Goal: Task Accomplishment & Management: Complete application form

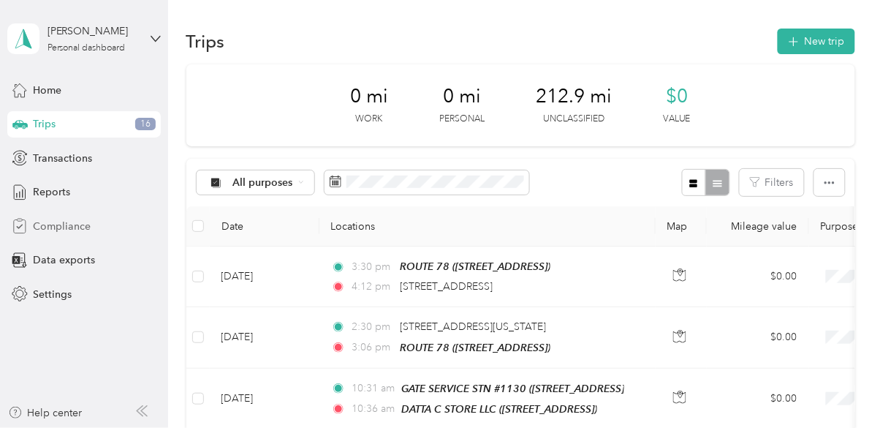
click at [81, 225] on span "Compliance" at bounding box center [62, 226] width 58 height 15
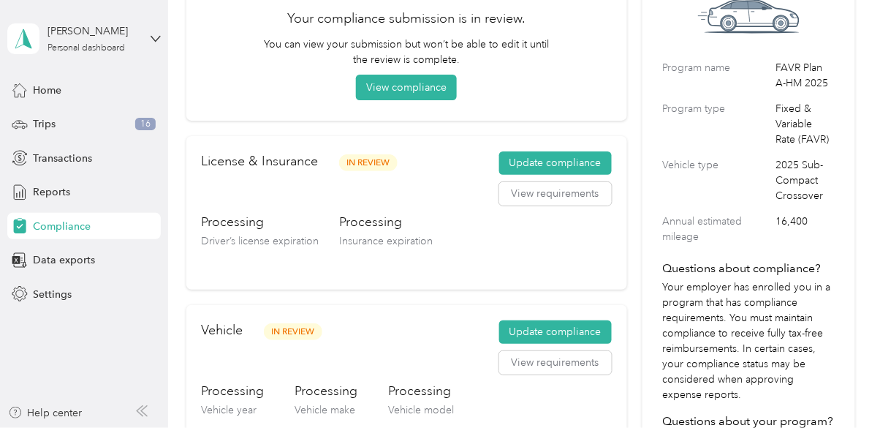
scroll to position [132, 0]
click at [381, 227] on h3 "Processing" at bounding box center [387, 221] width 94 height 18
click at [379, 232] on div "Processing Insurance expiration" at bounding box center [387, 242] width 94 height 61
click at [379, 230] on div "Processing Insurance expiration" at bounding box center [387, 242] width 94 height 61
click at [382, 232] on div "Processing Insurance expiration" at bounding box center [387, 242] width 94 height 61
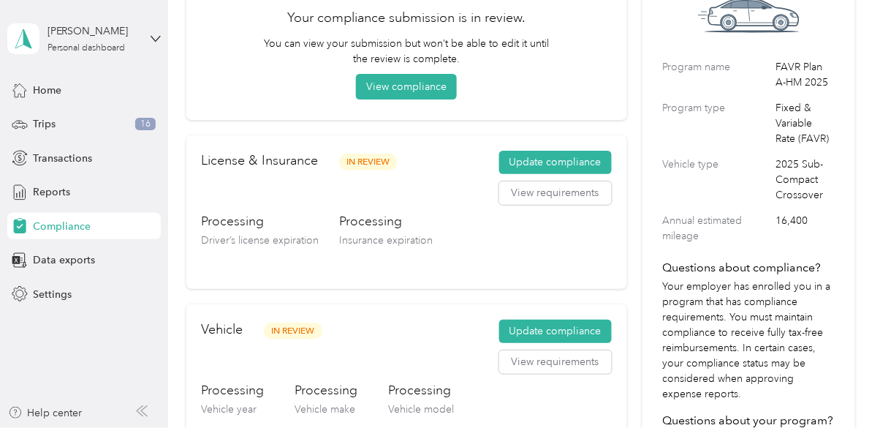
click at [384, 234] on span "Insurance expiration" at bounding box center [387, 240] width 94 height 12
click at [578, 165] on button "Update compliance" at bounding box center [555, 162] width 113 height 23
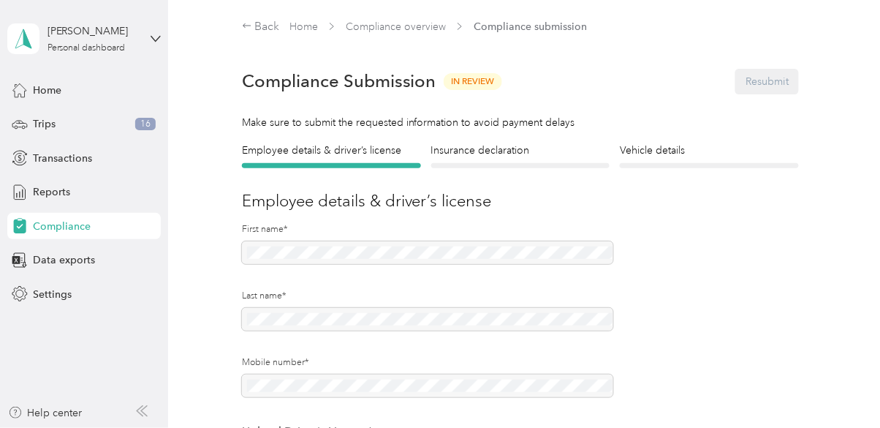
click at [548, 249] on div at bounding box center [427, 255] width 371 height 29
click at [531, 162] on div "Insurance declaration Insurance" at bounding box center [520, 156] width 179 height 26
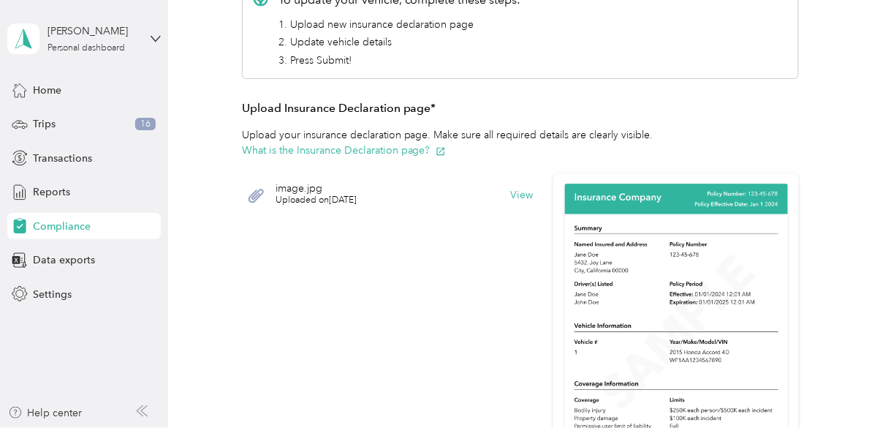
scroll to position [249, 0]
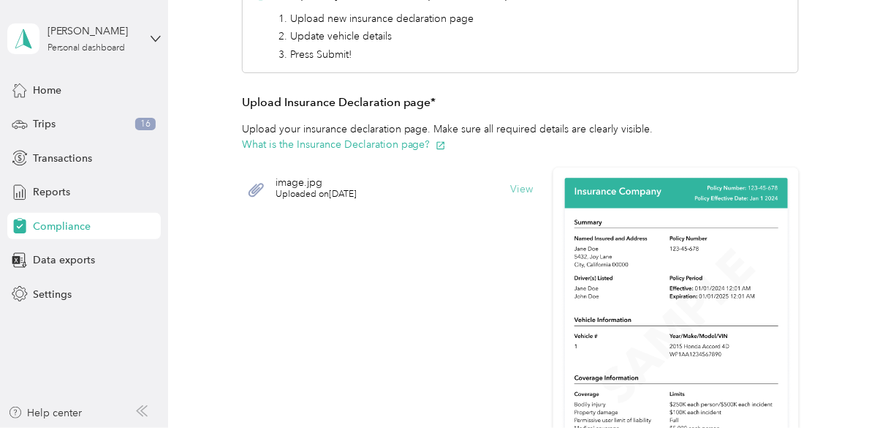
click at [530, 186] on button "View" at bounding box center [521, 189] width 23 height 10
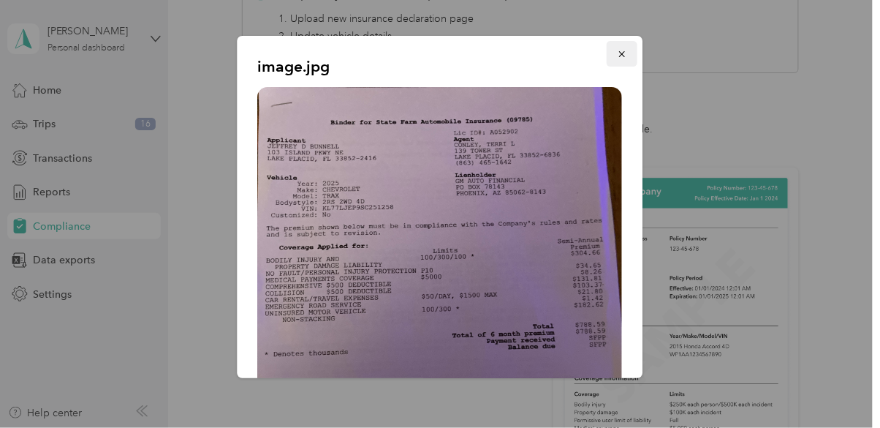
click at [627, 56] on icon "button" at bounding box center [623, 54] width 10 height 10
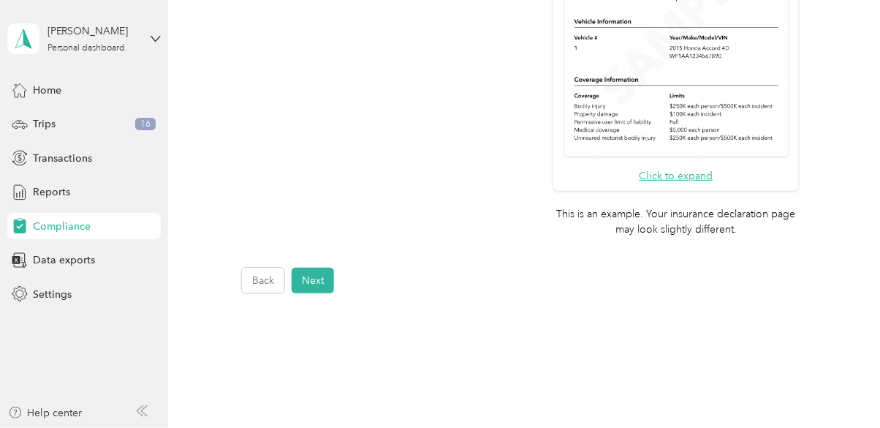
scroll to position [548, 0]
click at [326, 281] on button "Next" at bounding box center [313, 280] width 42 height 26
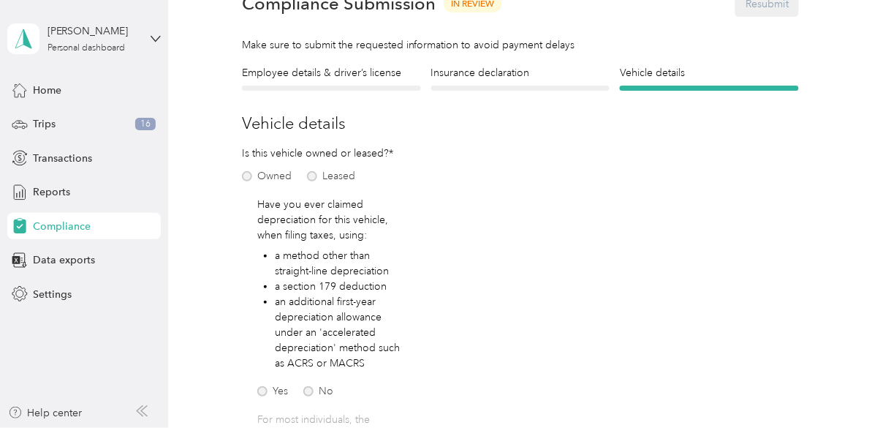
scroll to position [77, 0]
click at [538, 87] on div at bounding box center [520, 88] width 179 height 5
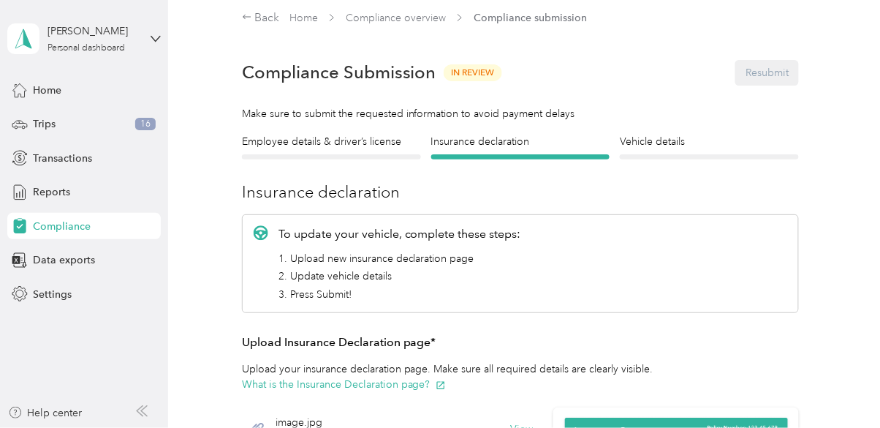
scroll to position [10, 0]
click at [73, 257] on span "Data exports" at bounding box center [64, 259] width 62 height 15
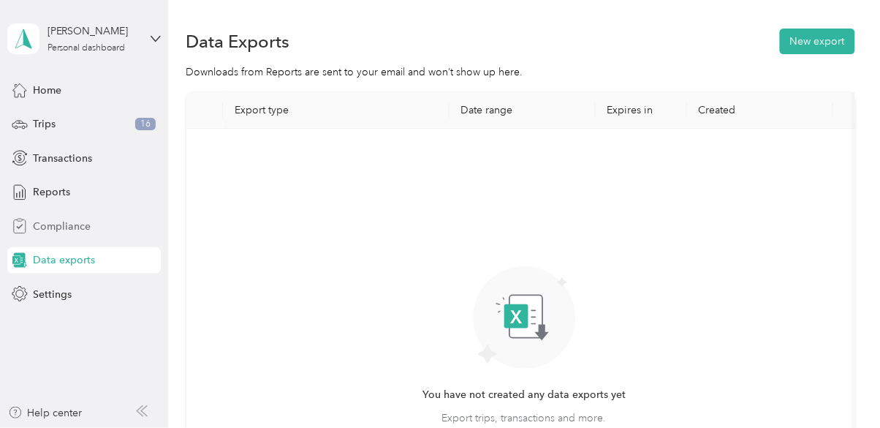
click at [60, 226] on span "Compliance" at bounding box center [62, 226] width 58 height 15
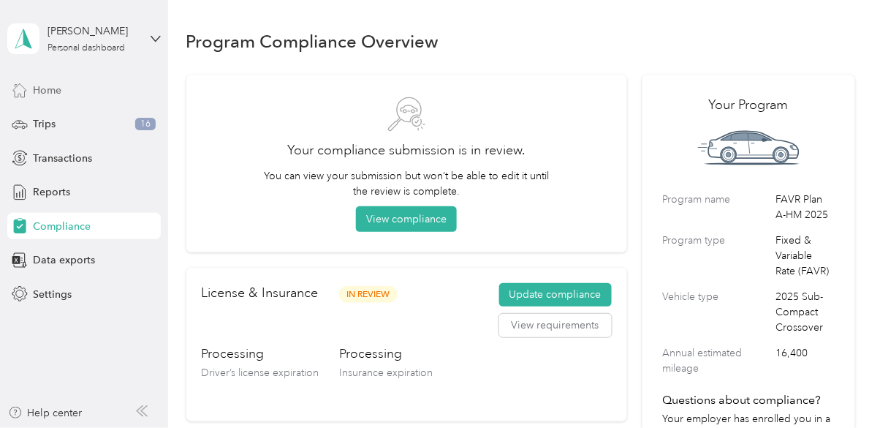
click at [39, 87] on span "Home" at bounding box center [47, 90] width 29 height 15
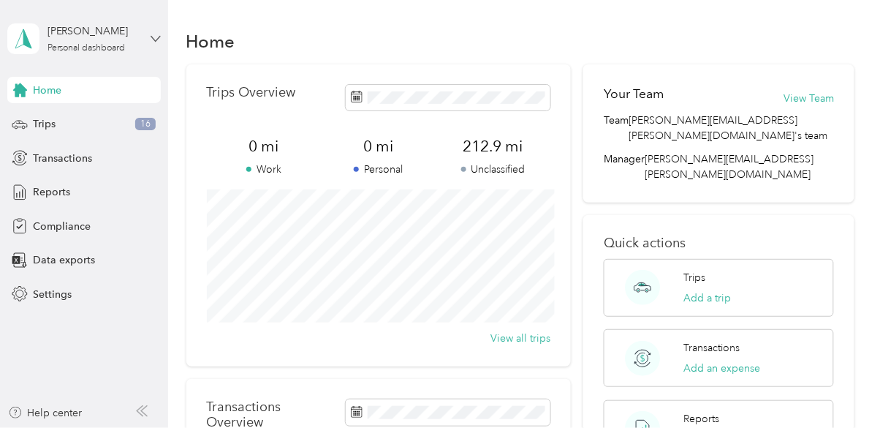
click at [159, 39] on icon at bounding box center [156, 39] width 10 height 10
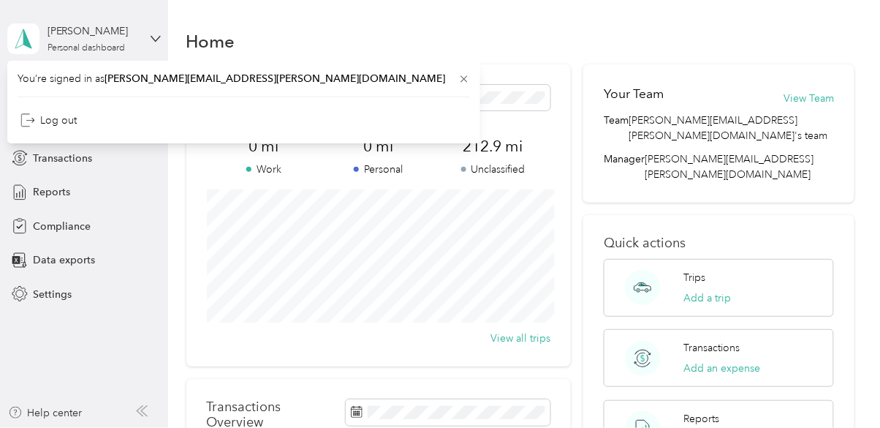
click at [743, 427] on div "Your Team View Team Team [EMAIL_ADDRESS][PERSON_NAME][DOMAIN_NAME]'s team Manag…" at bounding box center [718, 330] width 271 height 533
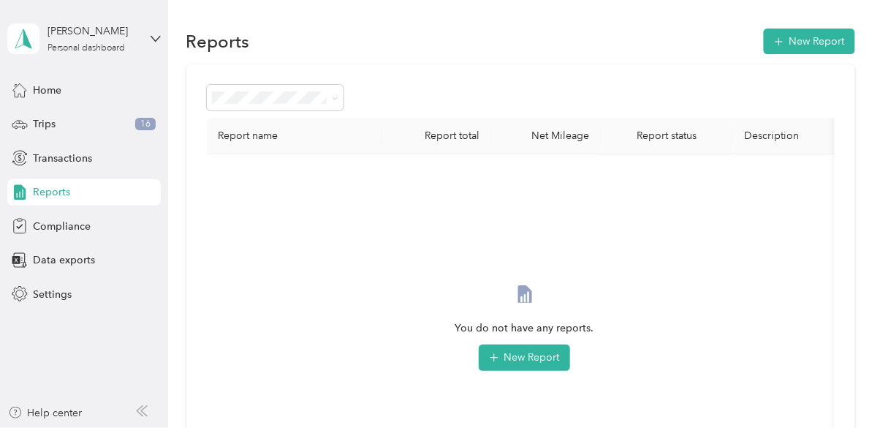
click at [100, 388] on aside "[PERSON_NAME] Personal dashboard Home Trips 16 Transactions Reports Compliance …" at bounding box center [84, 214] width 168 height 428
click at [64, 227] on span "Compliance" at bounding box center [62, 226] width 58 height 15
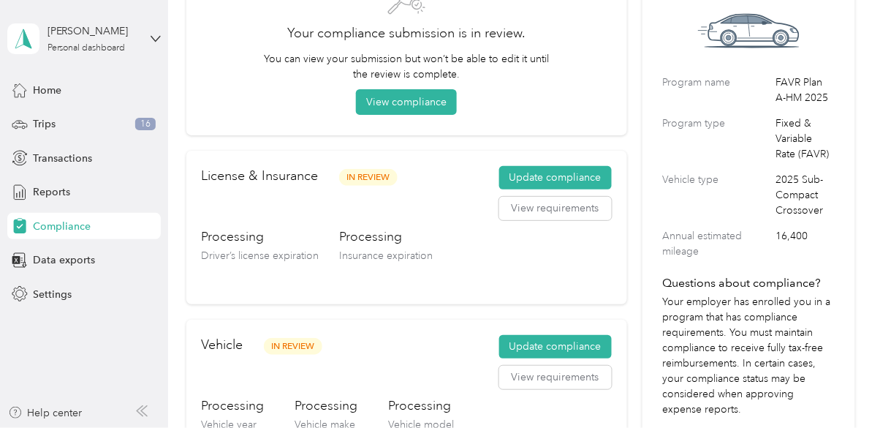
scroll to position [116, 0]
click at [389, 178] on span "In Review" at bounding box center [368, 178] width 58 height 17
click at [382, 178] on span "In Review" at bounding box center [368, 178] width 58 height 17
click at [377, 180] on span "In Review" at bounding box center [368, 178] width 58 height 17
click at [382, 176] on span "In Review" at bounding box center [368, 178] width 58 height 17
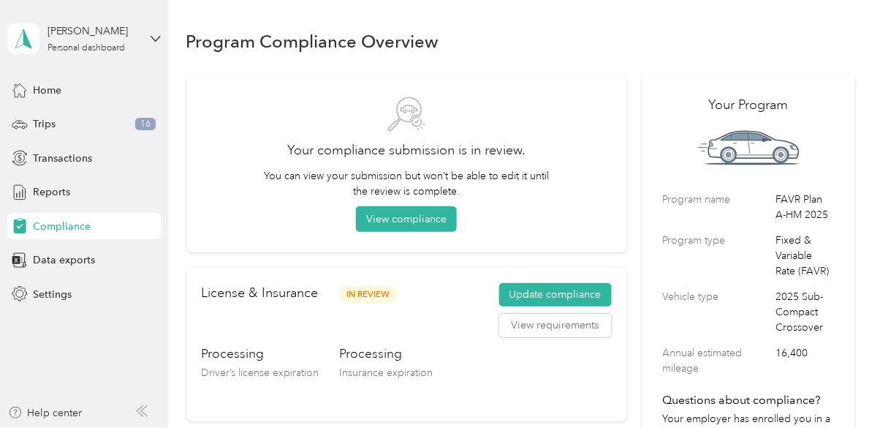
scroll to position [1, 0]
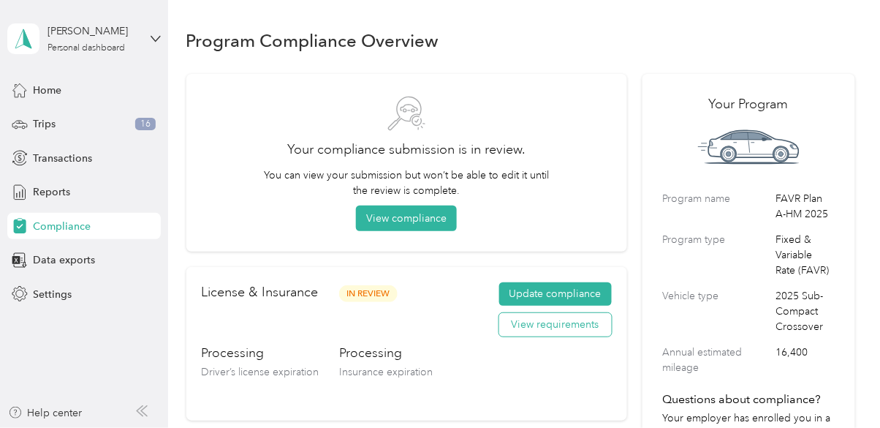
click at [585, 328] on button "View requirements" at bounding box center [555, 324] width 113 height 23
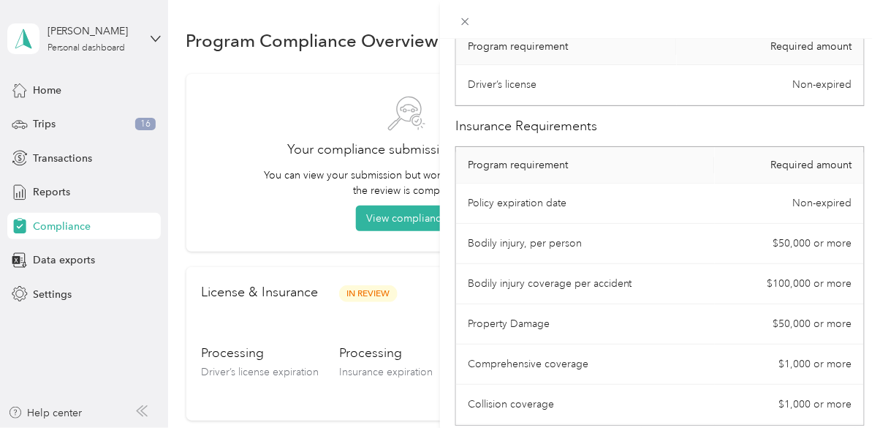
scroll to position [0, 0]
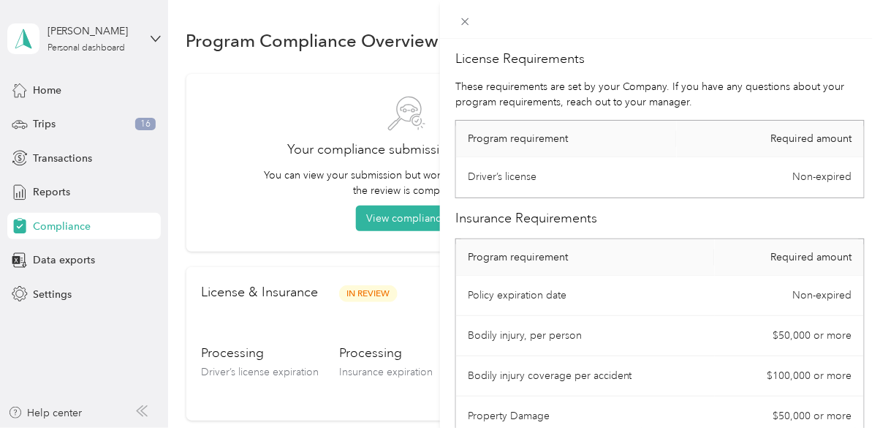
click at [409, 220] on div "License Requirements These requirements are set by your Company. If you have an…" at bounding box center [440, 214] width 880 height 428
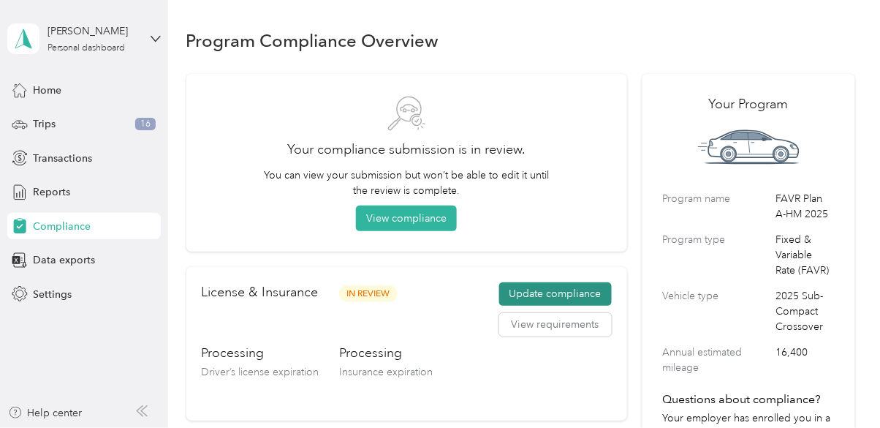
click at [574, 294] on button "Update compliance" at bounding box center [555, 293] width 113 height 23
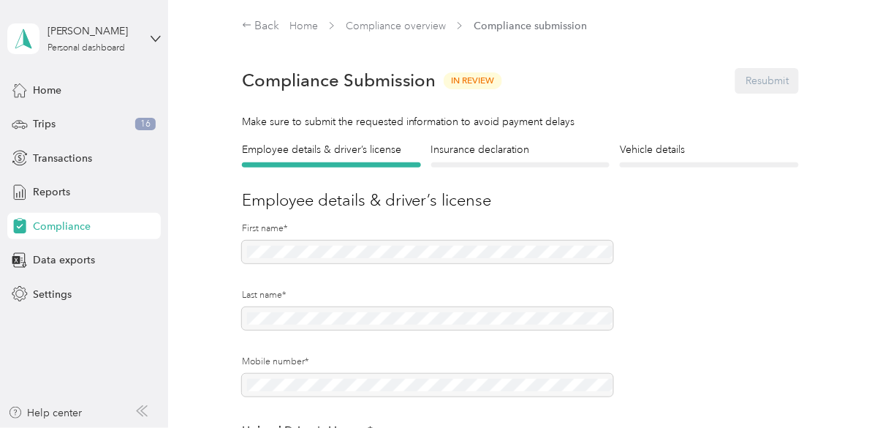
click at [579, 293] on label "Last name*" at bounding box center [427, 295] width 371 height 13
click at [529, 163] on div at bounding box center [520, 164] width 179 height 5
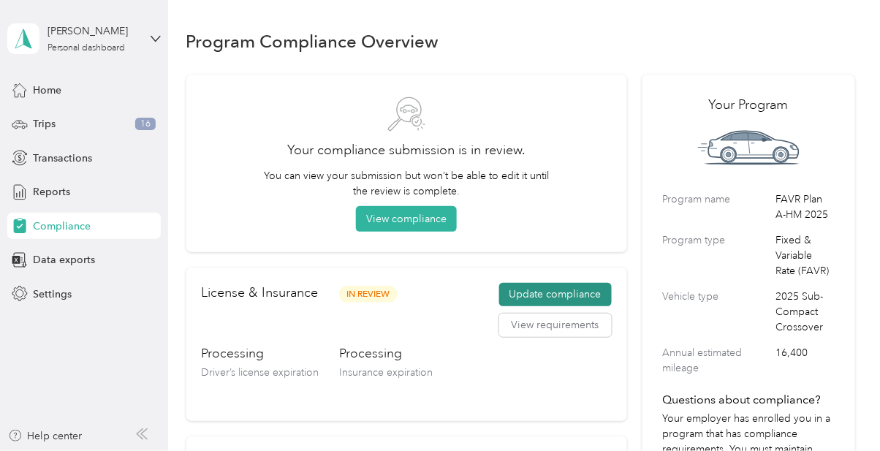
click at [566, 298] on button "Update compliance" at bounding box center [555, 294] width 113 height 23
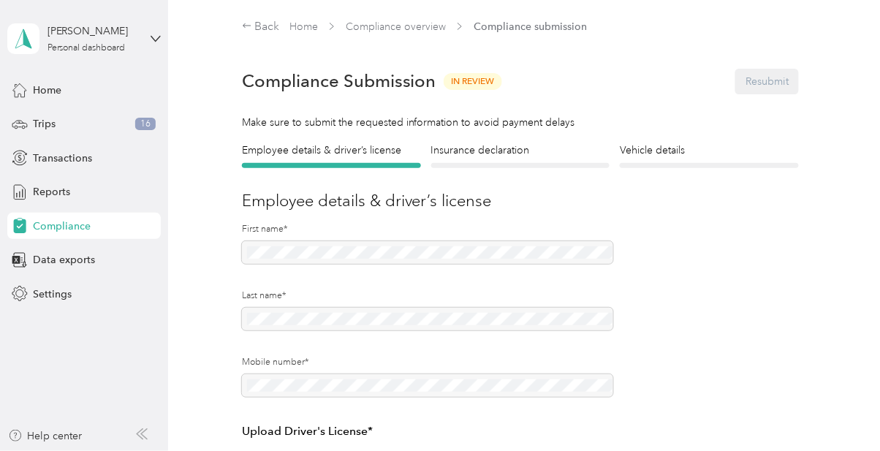
click at [489, 166] on div at bounding box center [520, 165] width 179 height 5
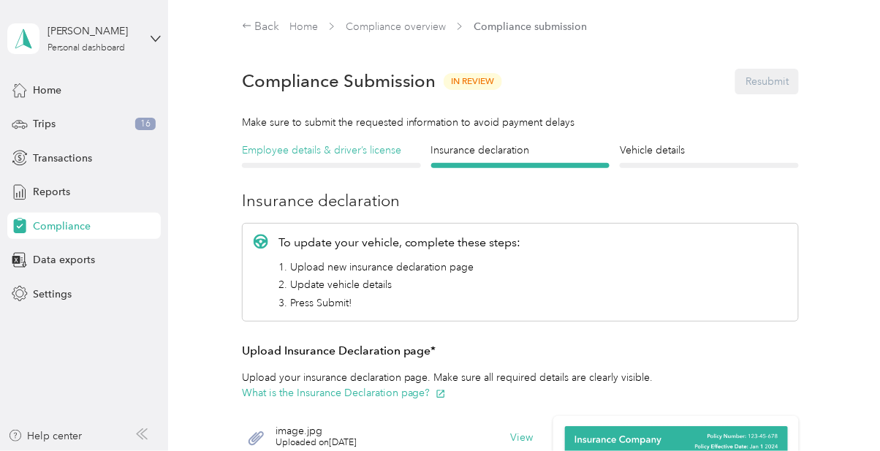
click at [351, 154] on h4 "Employee details & driver’s license" at bounding box center [331, 150] width 179 height 15
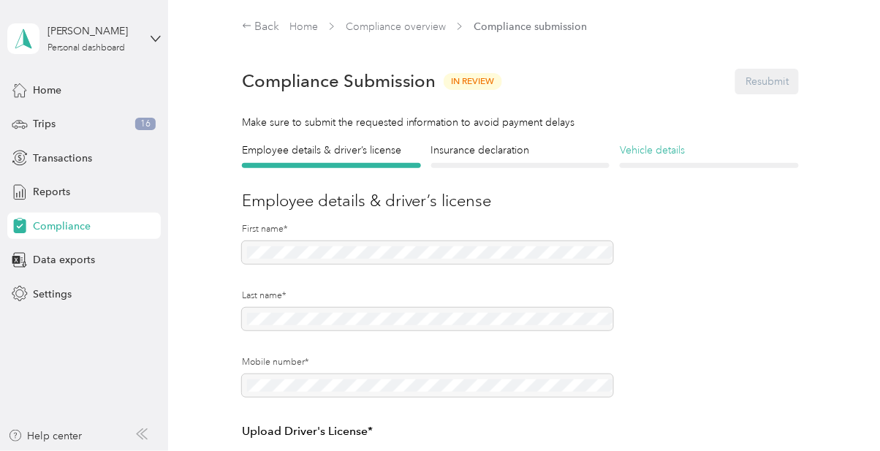
click at [685, 164] on div at bounding box center [709, 165] width 179 height 5
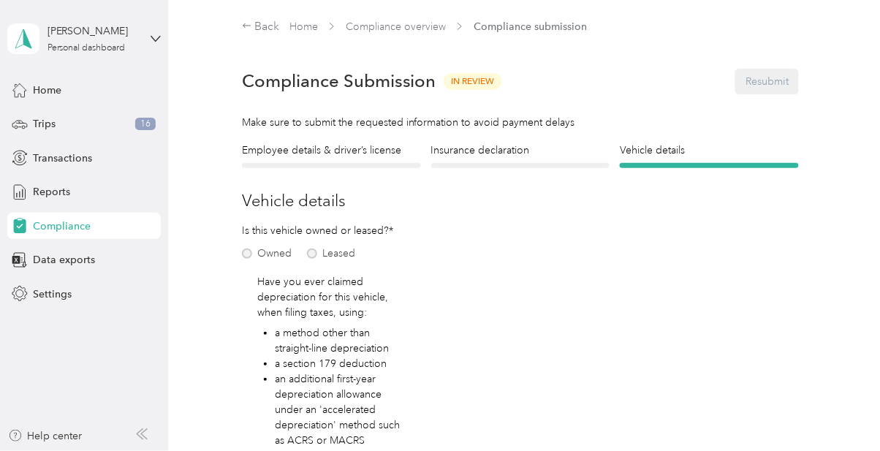
click at [504, 167] on div at bounding box center [520, 165] width 179 height 5
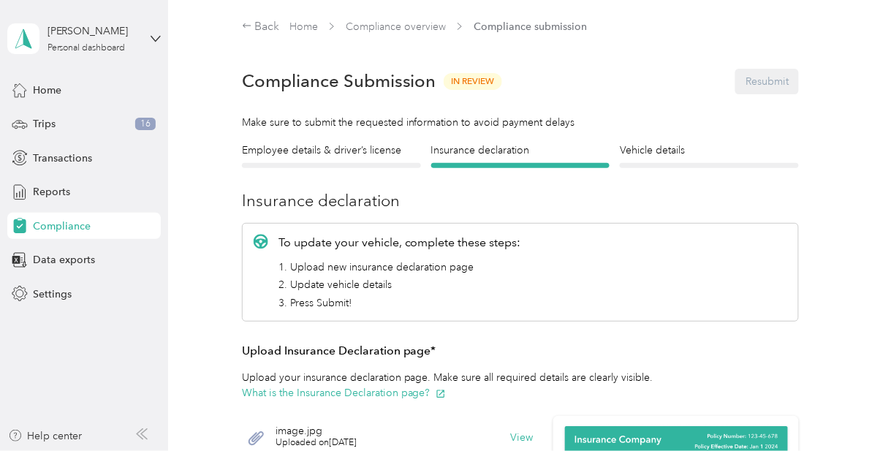
click at [781, 79] on div "Compliance Submission In Review Resubmit" at bounding box center [520, 81] width 557 height 51
click at [783, 79] on div "Compliance Submission In Review Resubmit" at bounding box center [520, 81] width 557 height 51
click at [784, 80] on div "Compliance Submission In Review Resubmit" at bounding box center [520, 81] width 557 height 51
click at [789, 86] on div "Compliance Submission In Review Resubmit" at bounding box center [520, 81] width 557 height 51
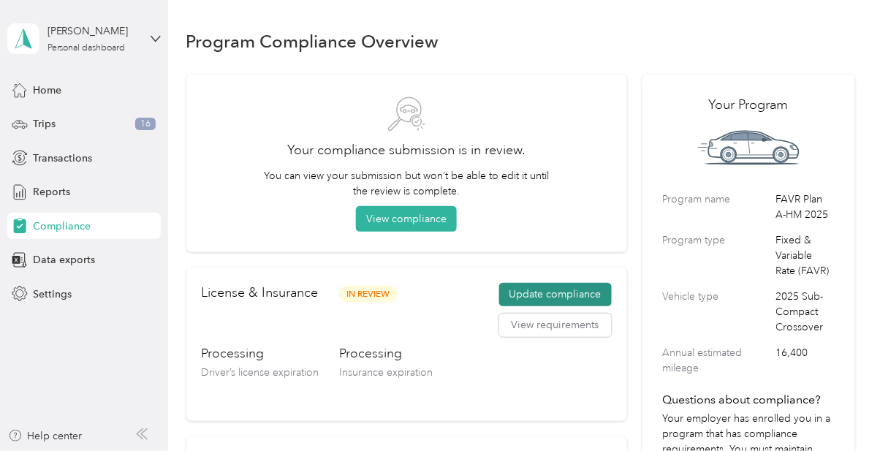
click at [564, 292] on button "Update compliance" at bounding box center [555, 294] width 113 height 23
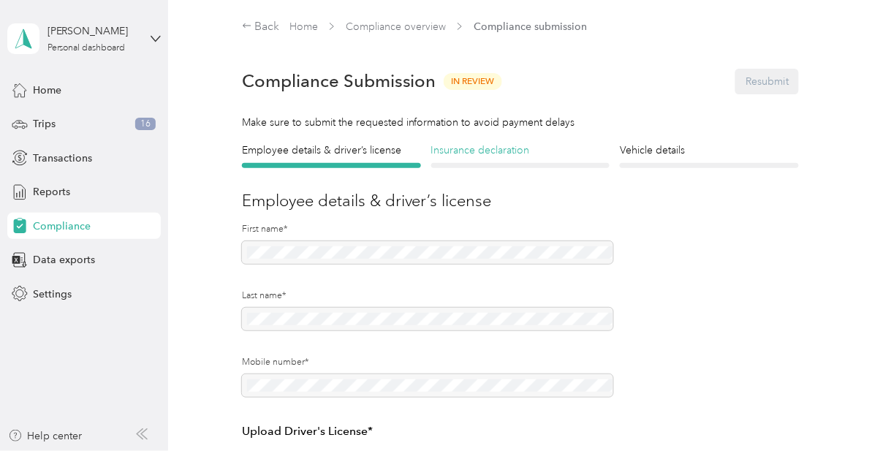
click at [535, 161] on div "Insurance declaration Insurance" at bounding box center [520, 156] width 179 height 26
